Goal: Find specific page/section: Find specific page/section

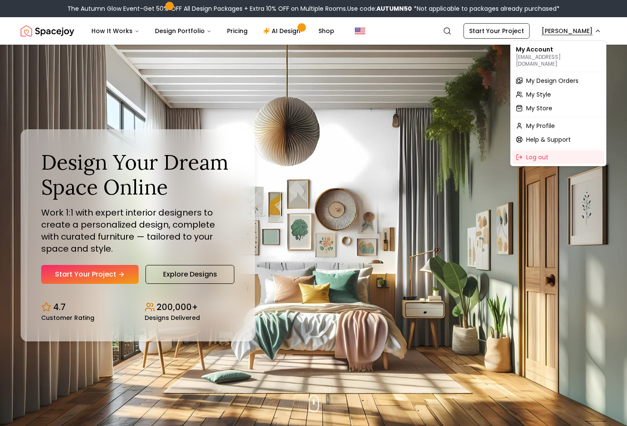
click at [549, 76] on span "My Design Orders" at bounding box center [552, 80] width 52 height 9
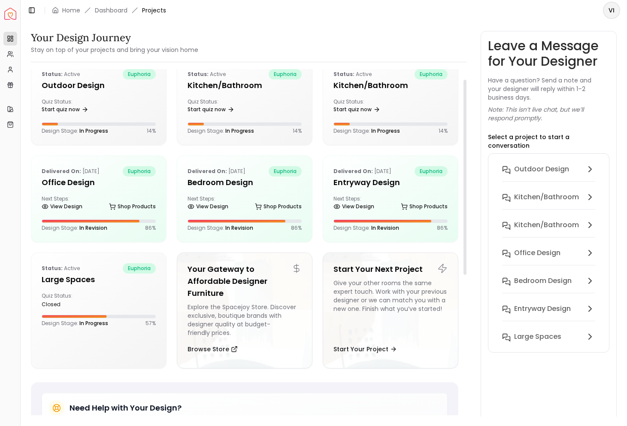
scroll to position [18, 0]
